Goal: Navigation & Orientation: Find specific page/section

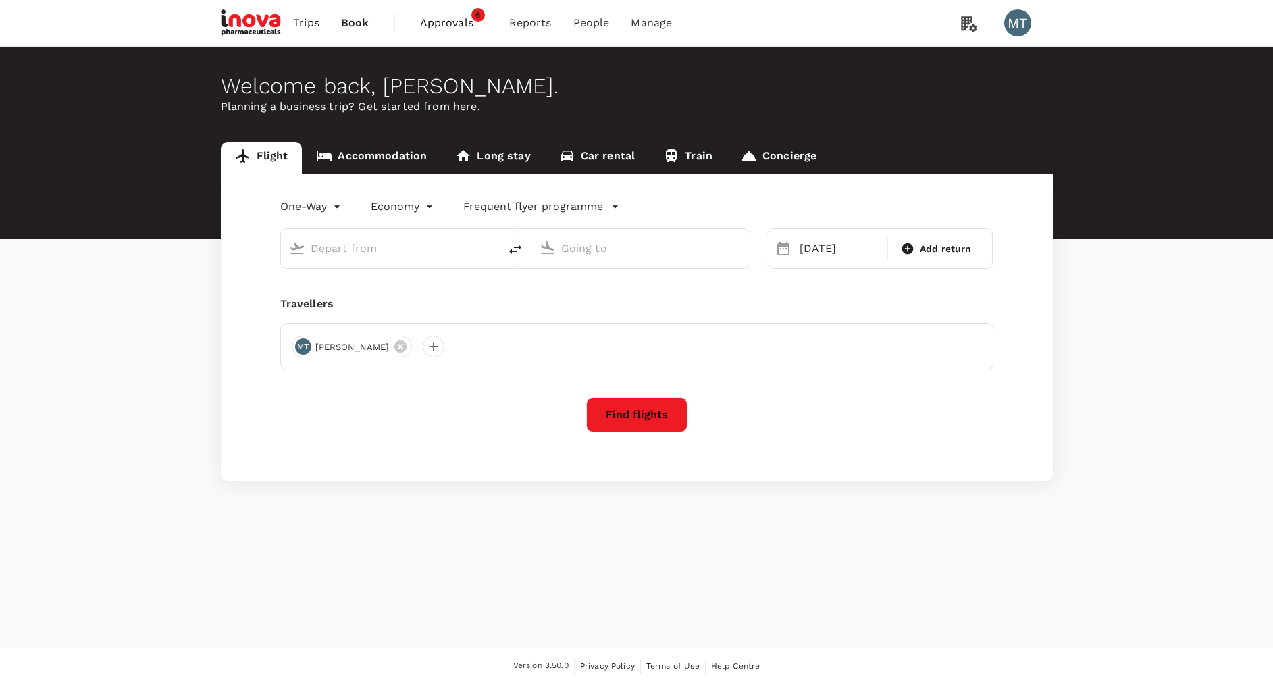
type input "Kuala Namu Intl (KNO)"
type input "Soekarno-Hatta Intl (CGK)"
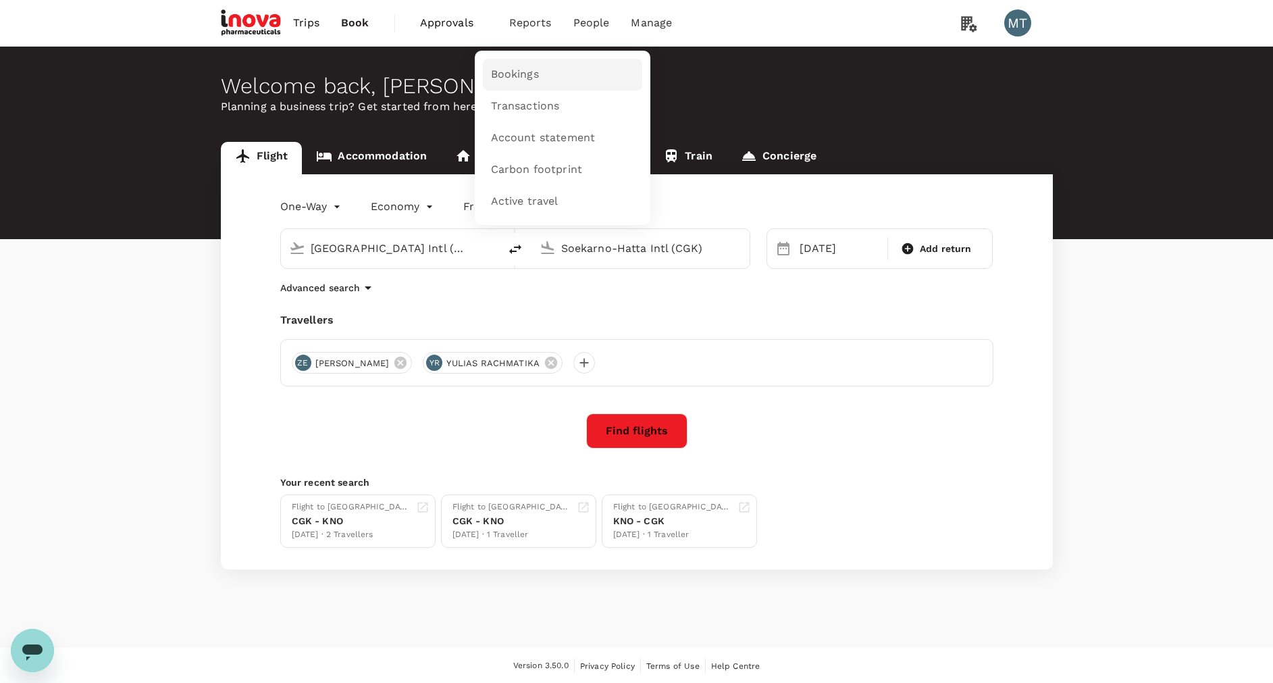
click at [512, 67] on span "Bookings" at bounding box center [515, 75] width 48 height 16
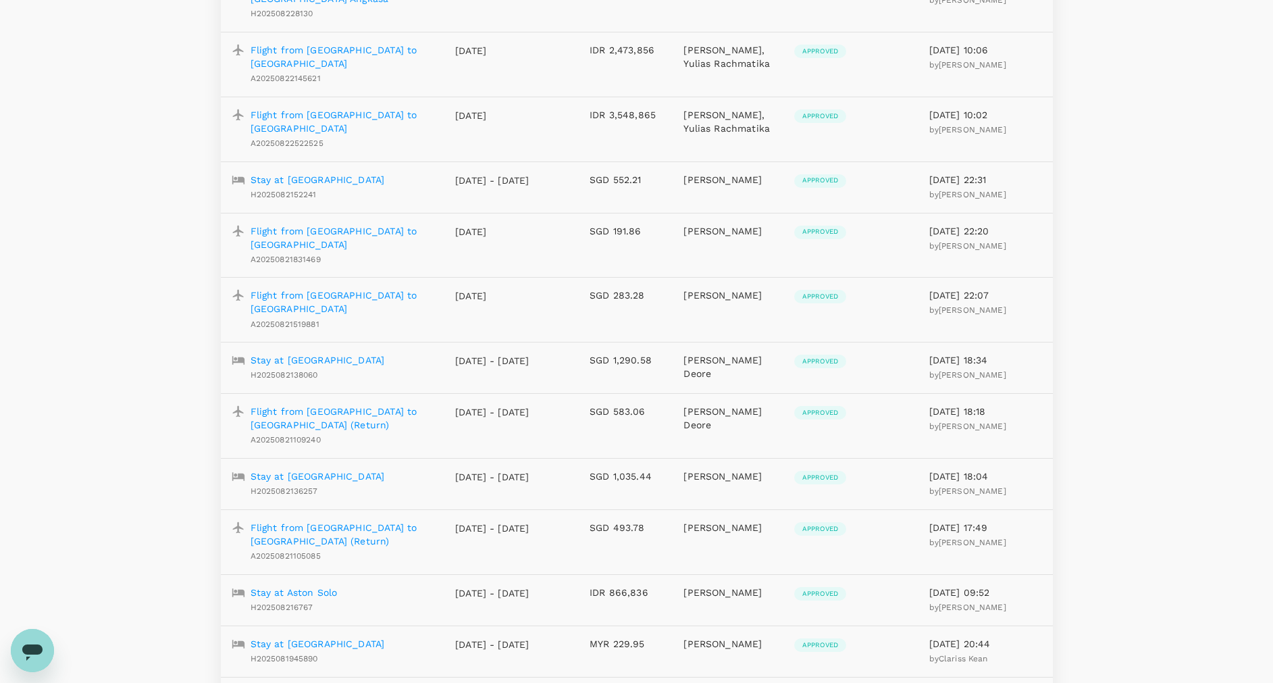
scroll to position [405, 0]
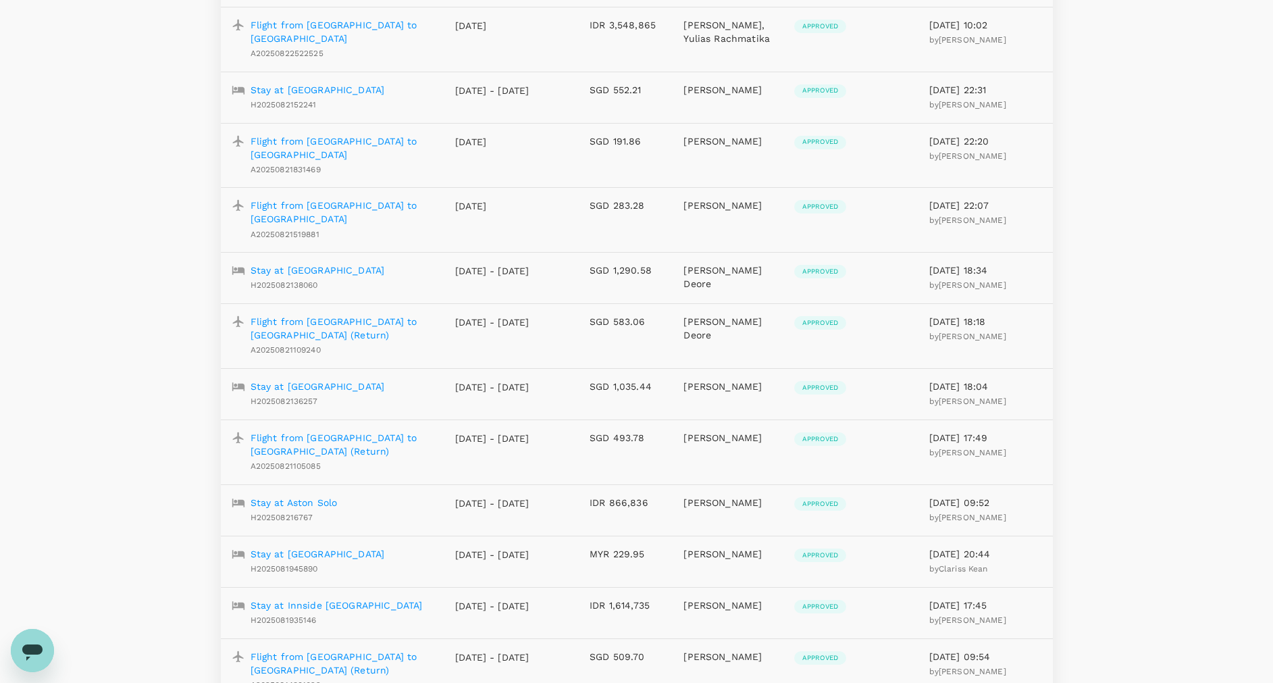
click at [314, 496] on p "Stay at Aston Solo" at bounding box center [294, 503] width 87 height 14
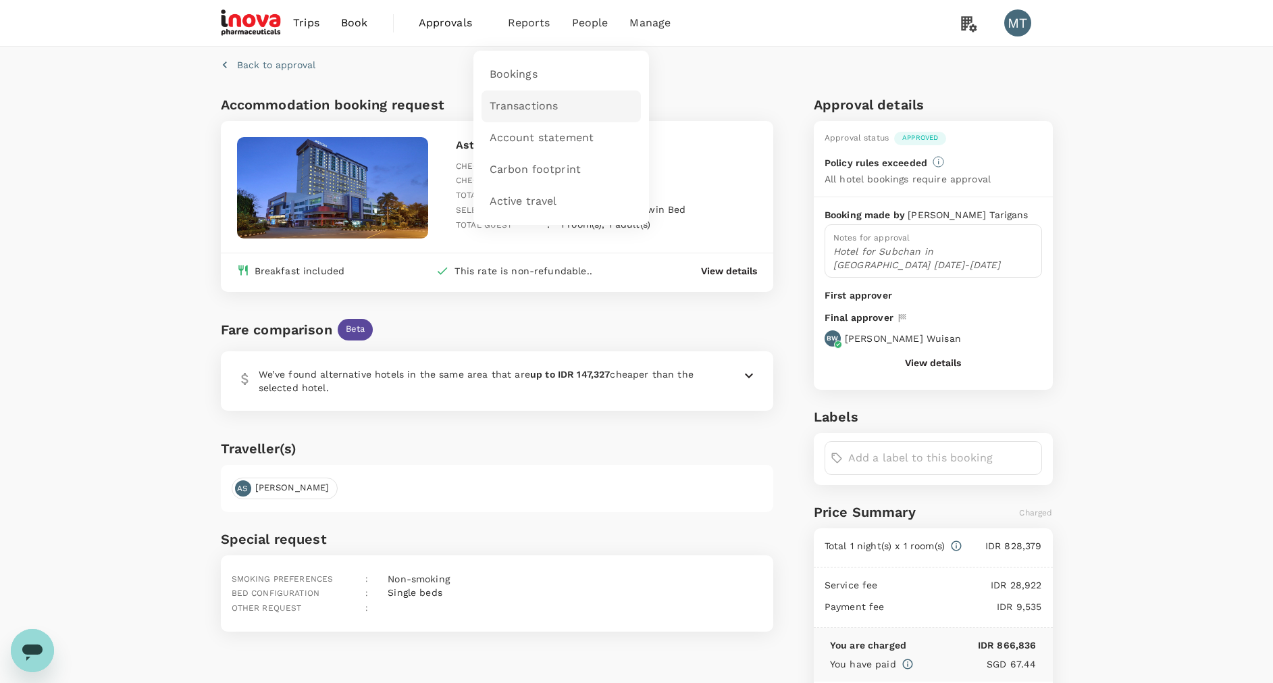
click at [507, 112] on span "Transactions" at bounding box center [524, 107] width 69 height 16
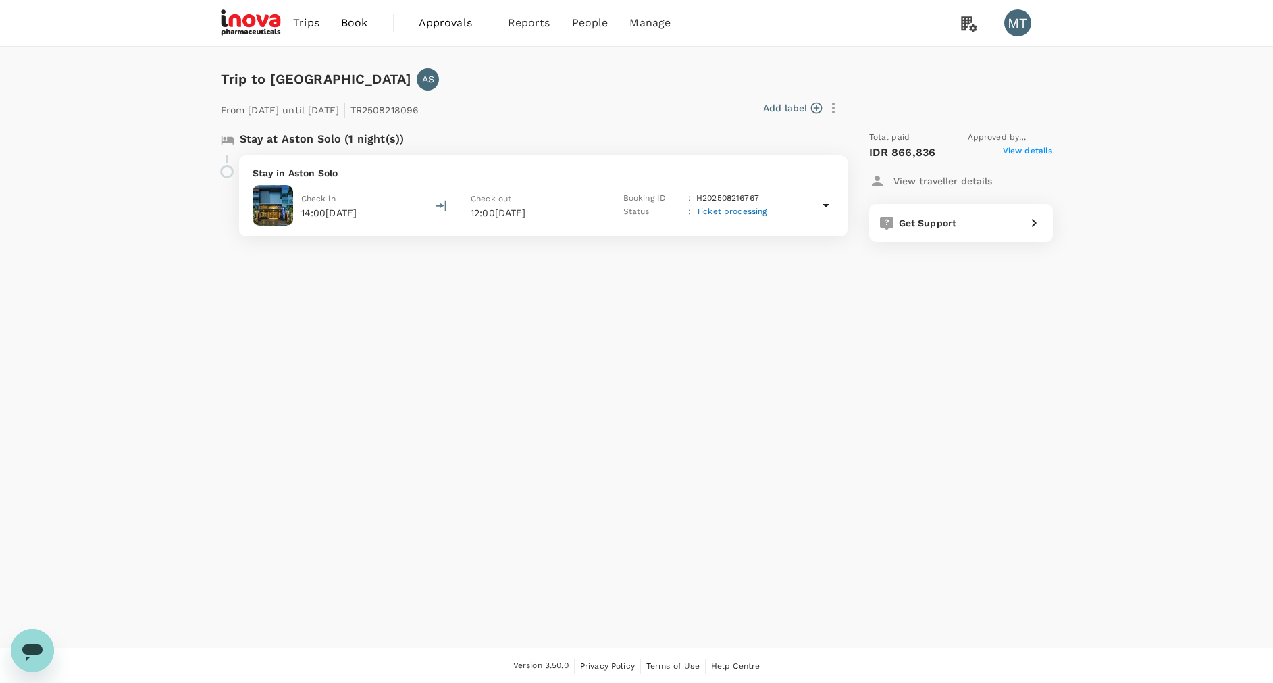
click at [832, 203] on icon at bounding box center [826, 205] width 16 height 16
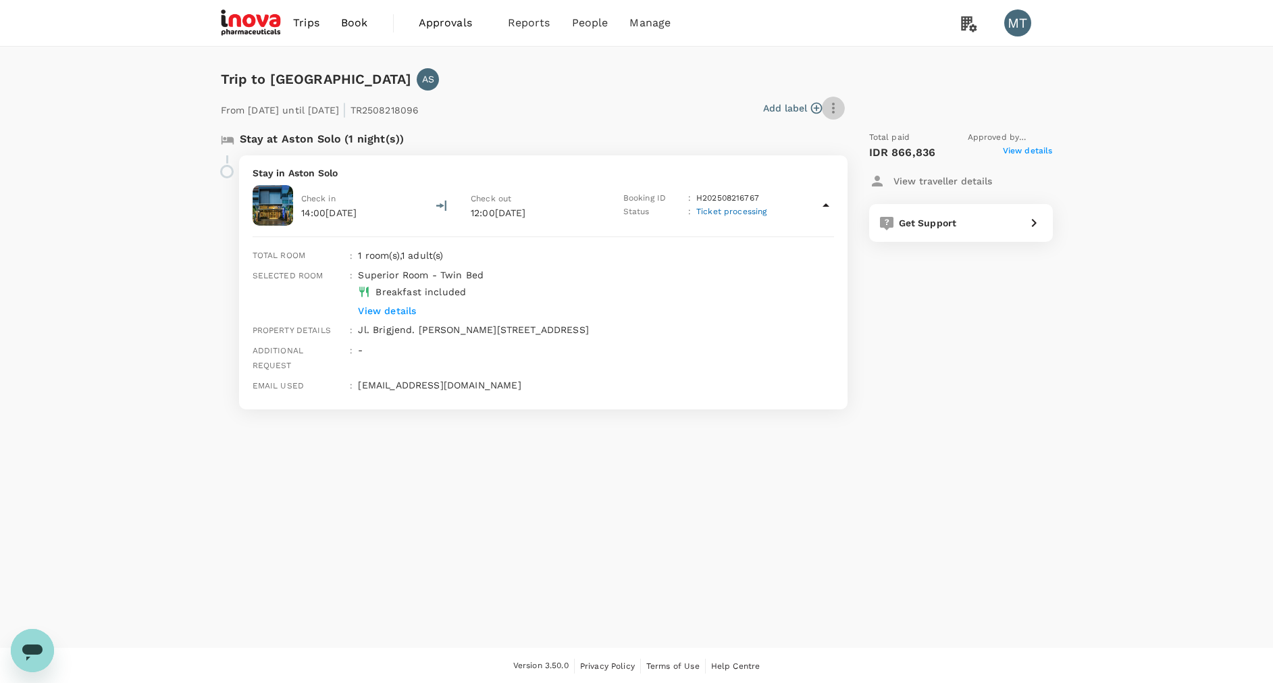
click at [838, 115] on icon "button" at bounding box center [833, 108] width 16 height 16
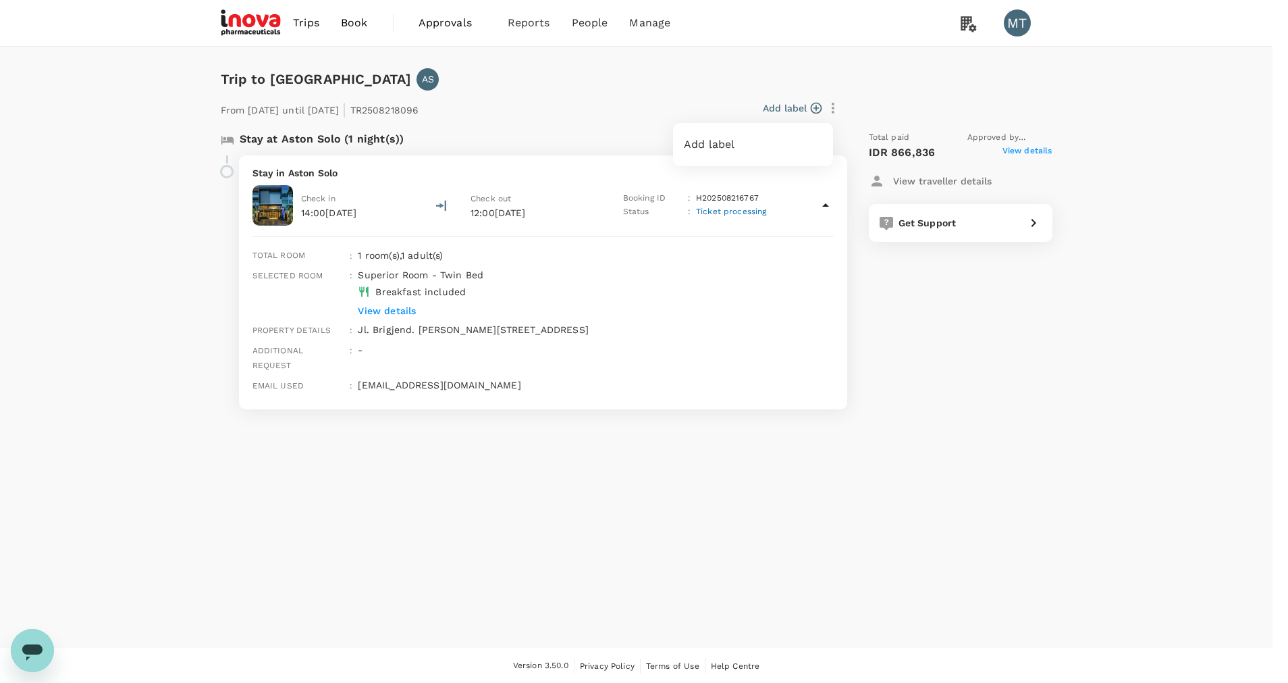
click at [864, 102] on div at bounding box center [644, 341] width 1288 height 683
click at [750, 212] on span "Ticket processing" at bounding box center [731, 211] width 71 height 9
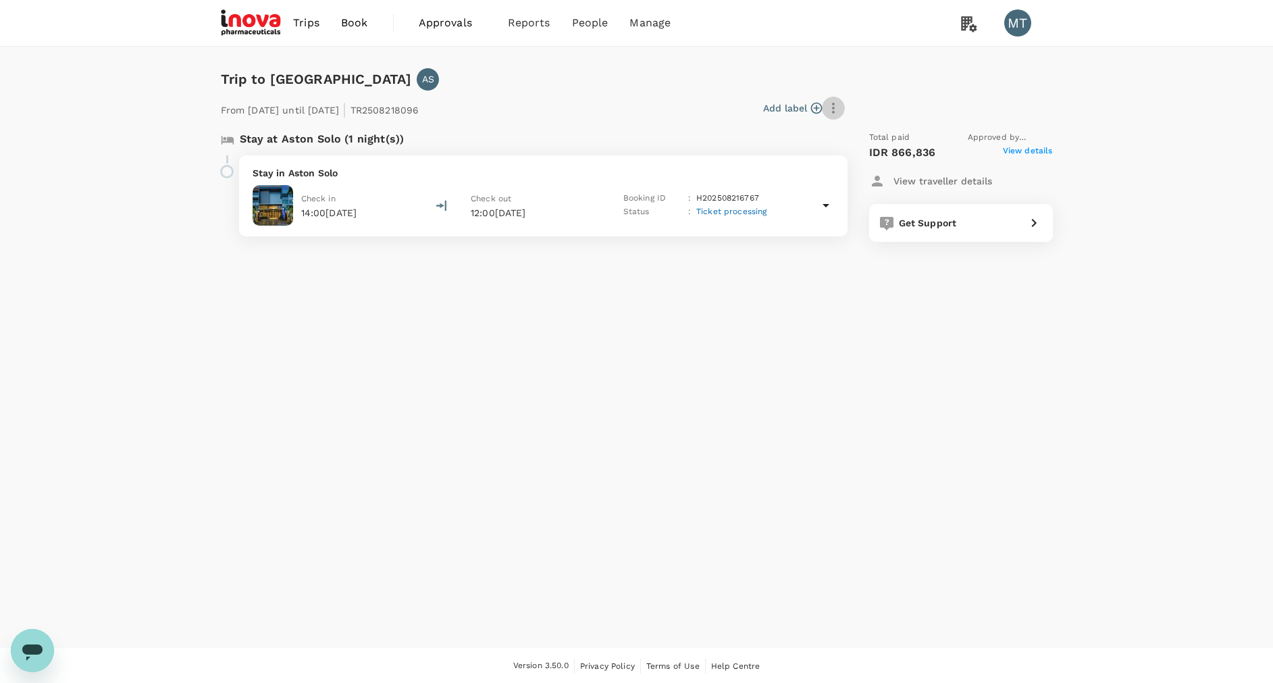
click at [832, 115] on icon "button" at bounding box center [833, 108] width 16 height 16
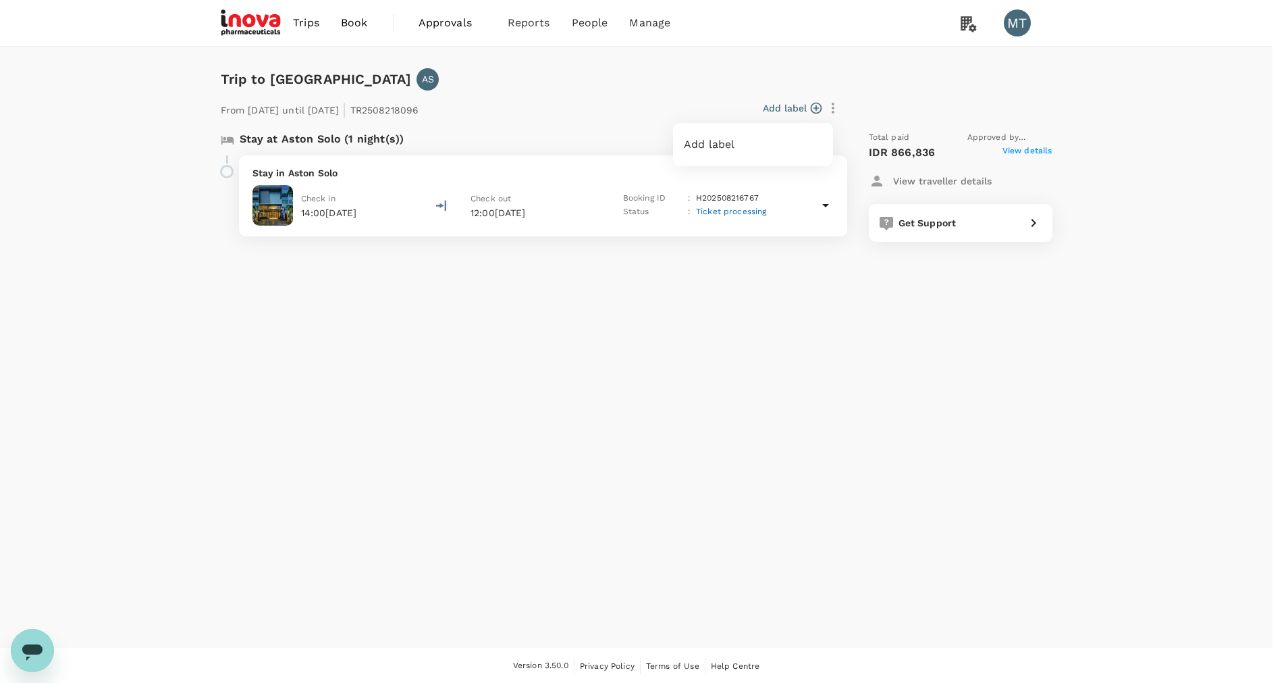
click at [716, 97] on div at bounding box center [644, 341] width 1288 height 683
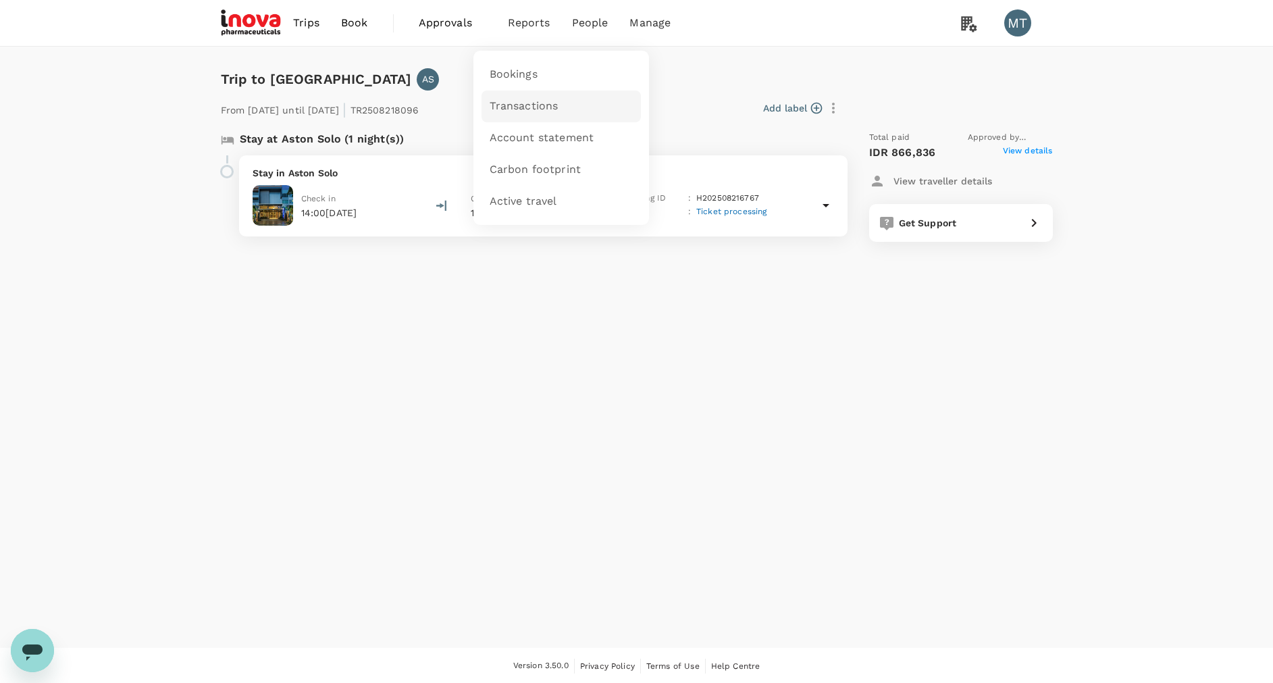
click at [511, 97] on link "Transactions" at bounding box center [560, 106] width 159 height 32
